Goal: Check status: Check status

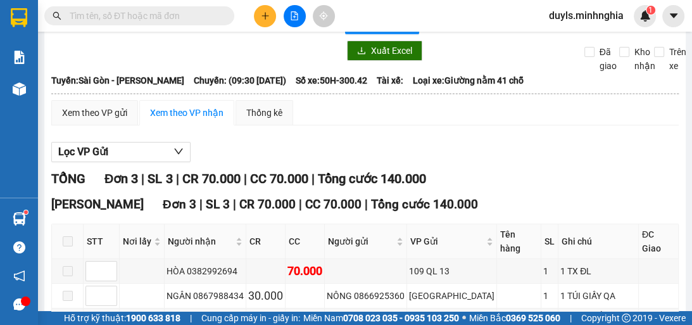
scroll to position [122, 0]
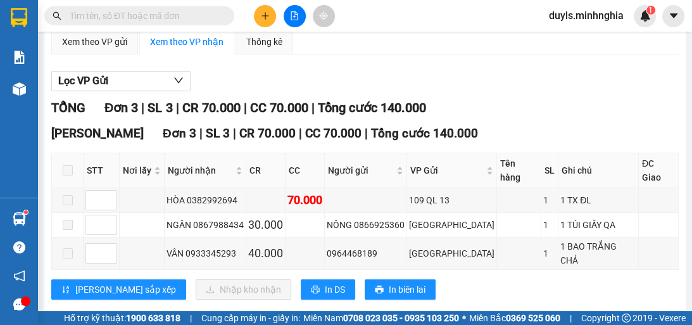
click at [582, 91] on div "Lọc VP Gửi TỔNG Đơn 3 | SL 3 | CR 70.000 | CC 70.000 | Tổng cước 140.000 [GEOG…" at bounding box center [364, 190] width 627 height 251
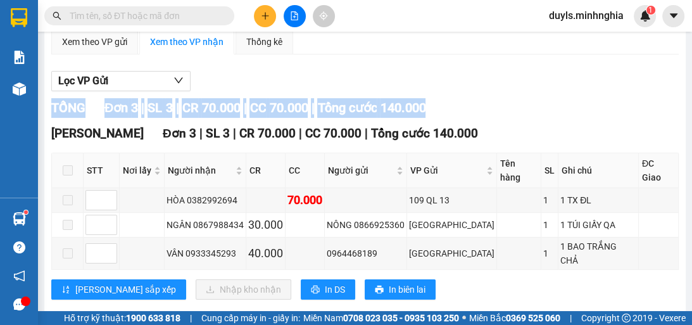
click at [582, 91] on div "Lọc VP Gửi TỔNG Đơn 3 | SL 3 | CR 70.000 | CC 70.000 | Tổng cước 140.000 [GEOG…" at bounding box center [364, 190] width 627 height 251
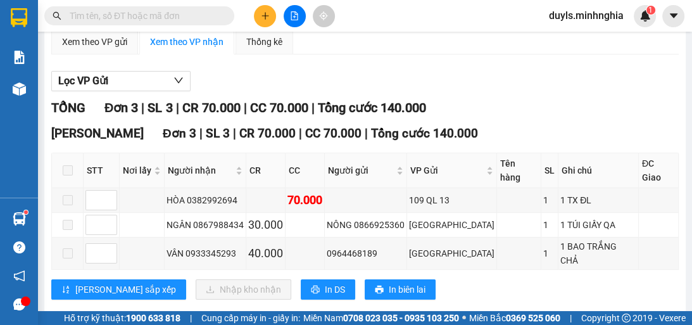
scroll to position [0, 0]
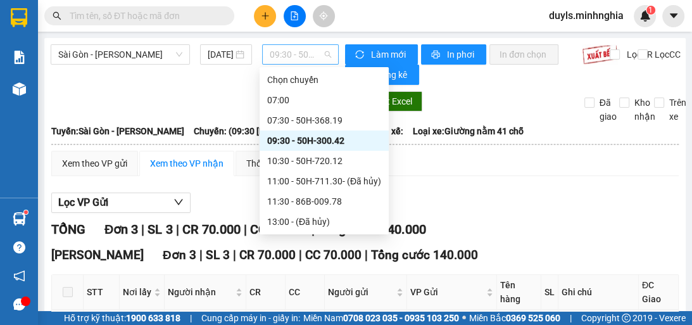
click at [322, 56] on span "09:30 - 50H-300.42" at bounding box center [300, 54] width 61 height 19
click at [326, 154] on div "10:30 - 50H-720.12" at bounding box center [324, 161] width 114 height 14
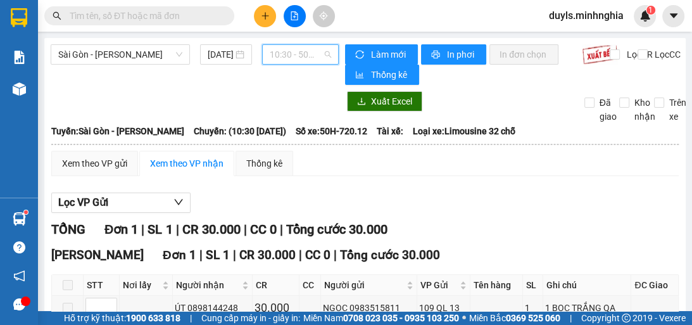
click at [282, 47] on span "10:30 - 50H-720.12" at bounding box center [300, 54] width 61 height 19
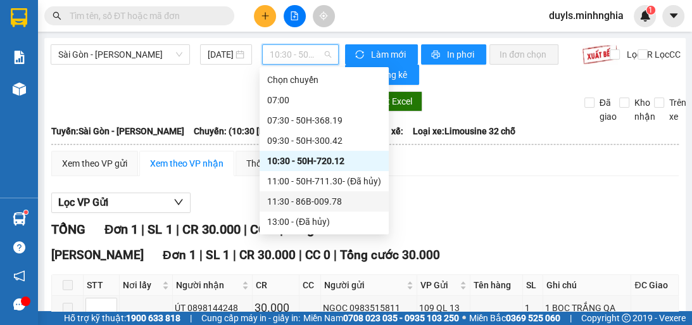
click at [315, 194] on div "11:30 - 86B-009.78" at bounding box center [324, 201] width 114 height 14
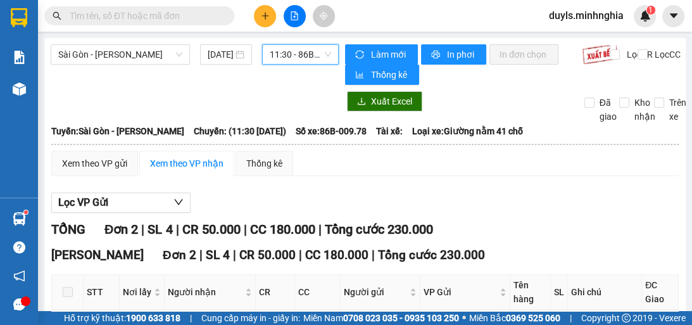
click at [310, 58] on span "11:30 - 86B-009.78" at bounding box center [300, 54] width 61 height 19
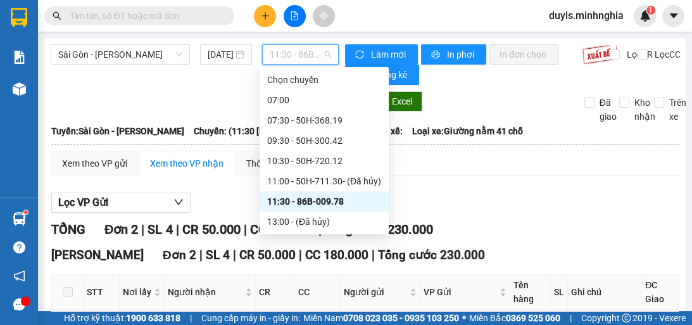
click at [329, 235] on div "14:30 - 86B-009.80" at bounding box center [324, 242] width 114 height 14
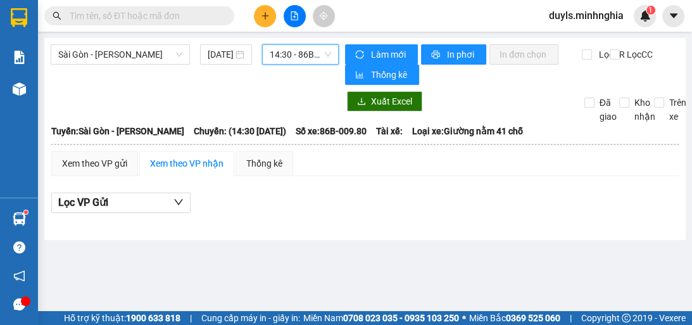
click at [315, 56] on span "14:30 - 86B-009.80" at bounding box center [300, 54] width 61 height 19
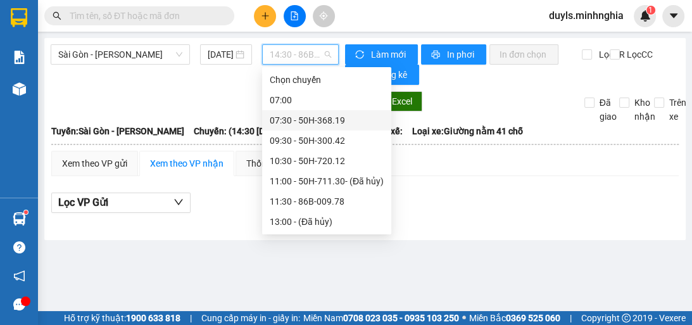
scroll to position [101, 0]
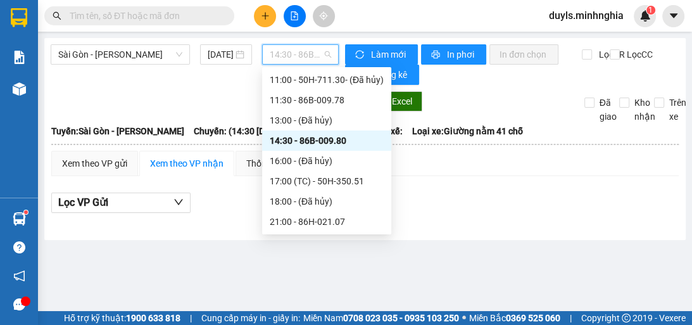
click at [344, 144] on div "14:30 - 86B-009.80" at bounding box center [327, 141] width 114 height 14
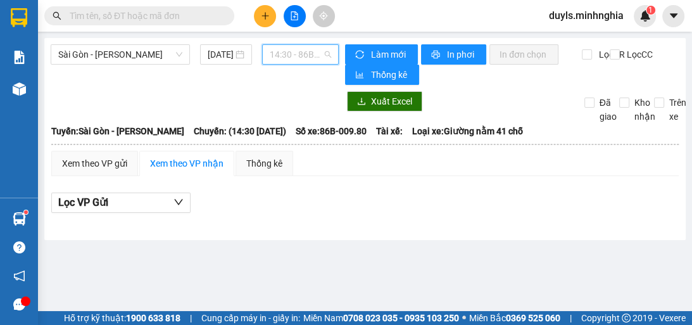
click at [307, 61] on span "14:30 - 86B-009.80" at bounding box center [300, 54] width 61 height 19
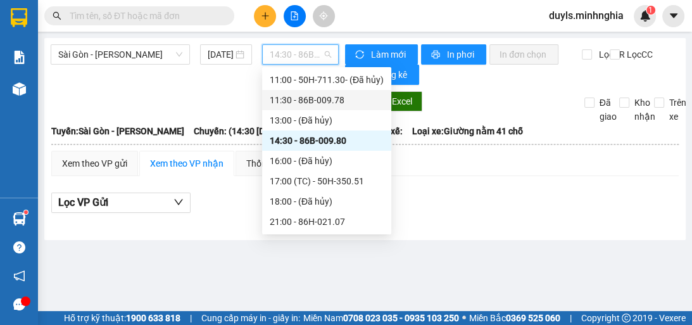
click at [346, 96] on div "11:30 - 86B-009.78" at bounding box center [327, 100] width 114 height 14
